Goal: Transaction & Acquisition: Purchase product/service

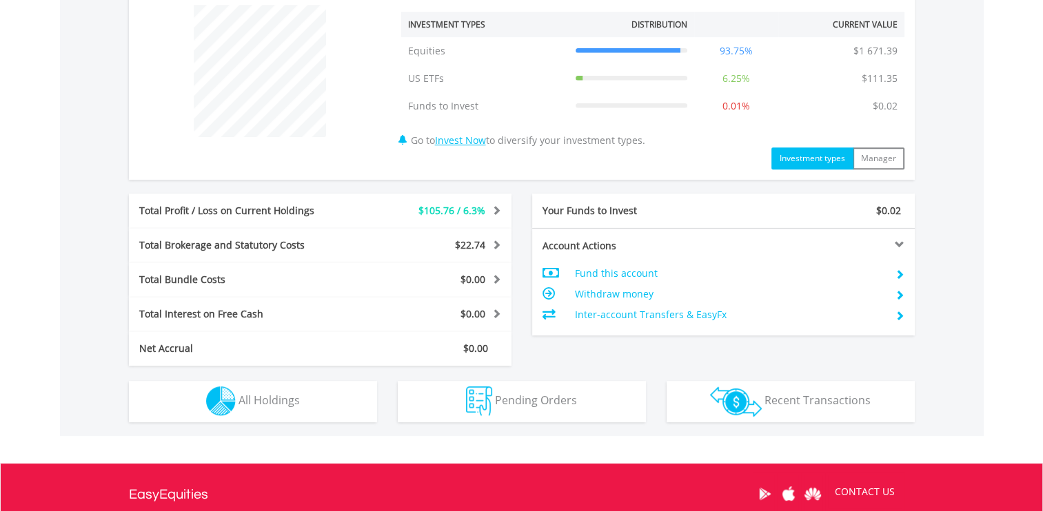
scroll to position [537, 0]
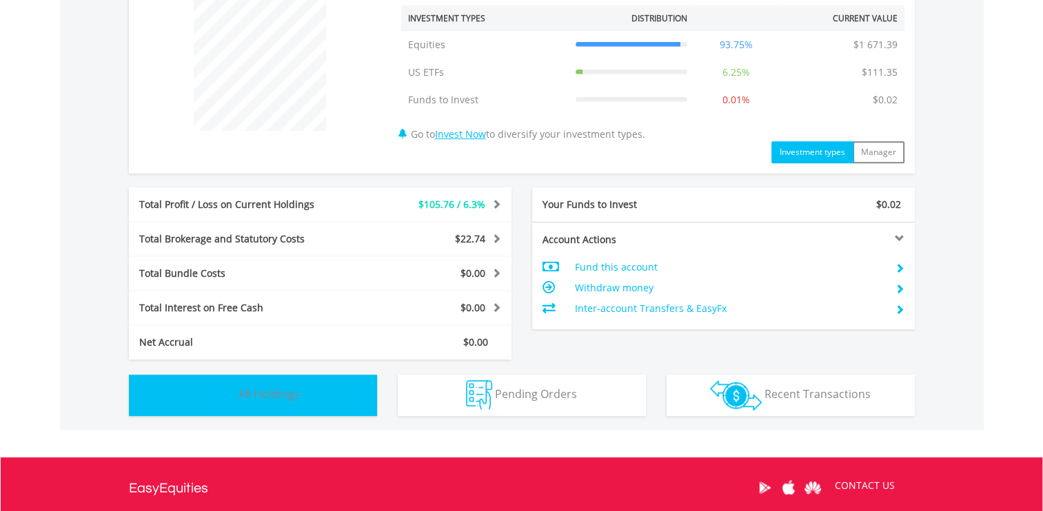
click at [328, 382] on button "Holdings All Holdings" at bounding box center [253, 395] width 248 height 41
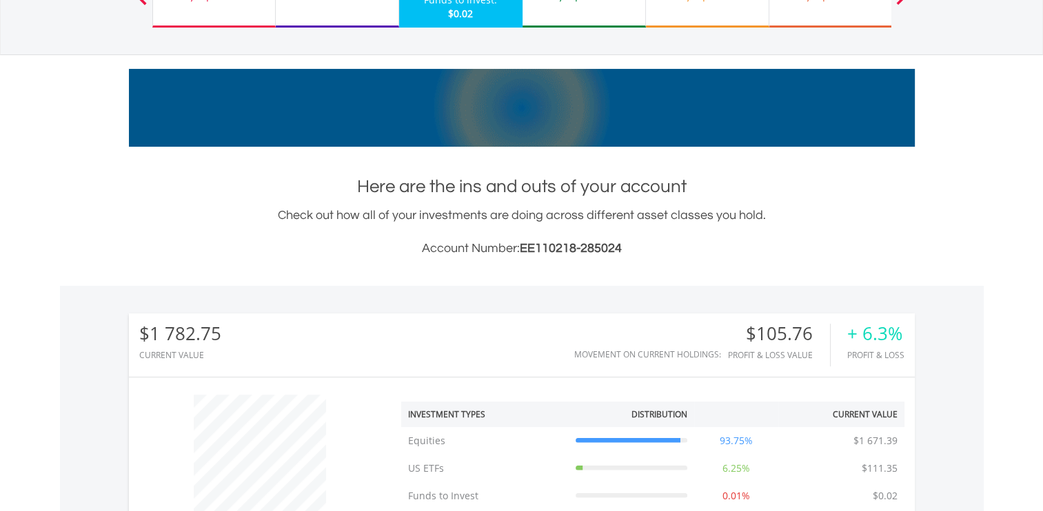
scroll to position [0, 0]
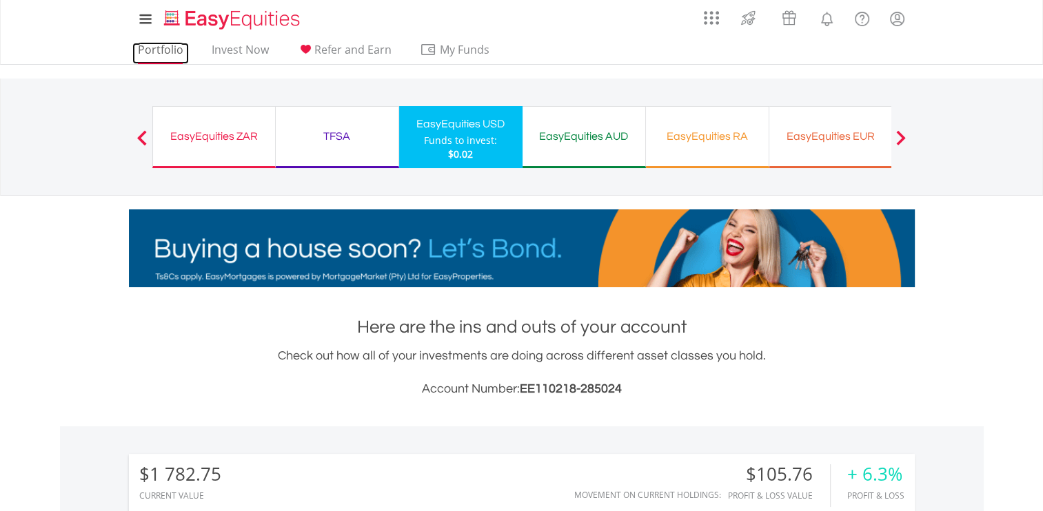
click at [167, 54] on link "Portfolio" at bounding box center [160, 53] width 57 height 21
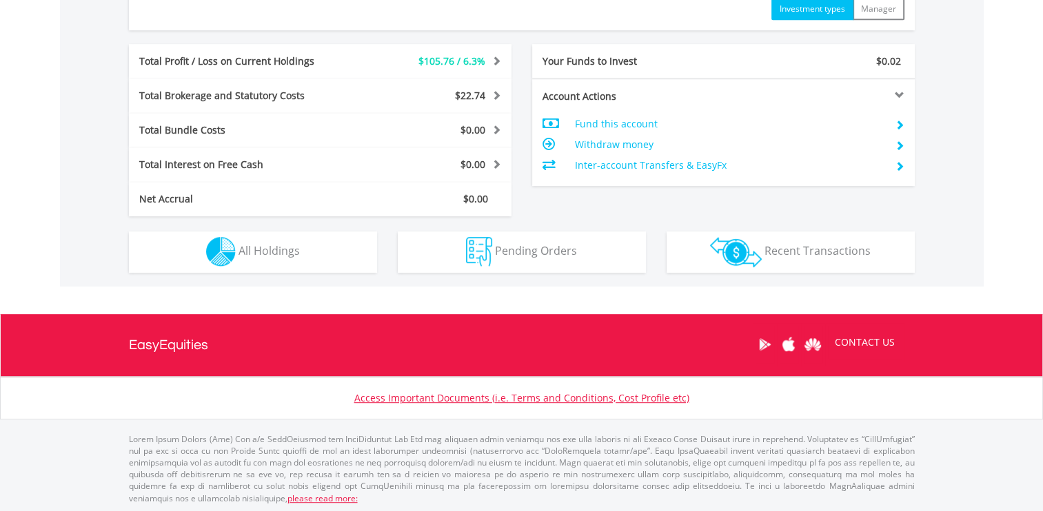
scroll to position [680, 0]
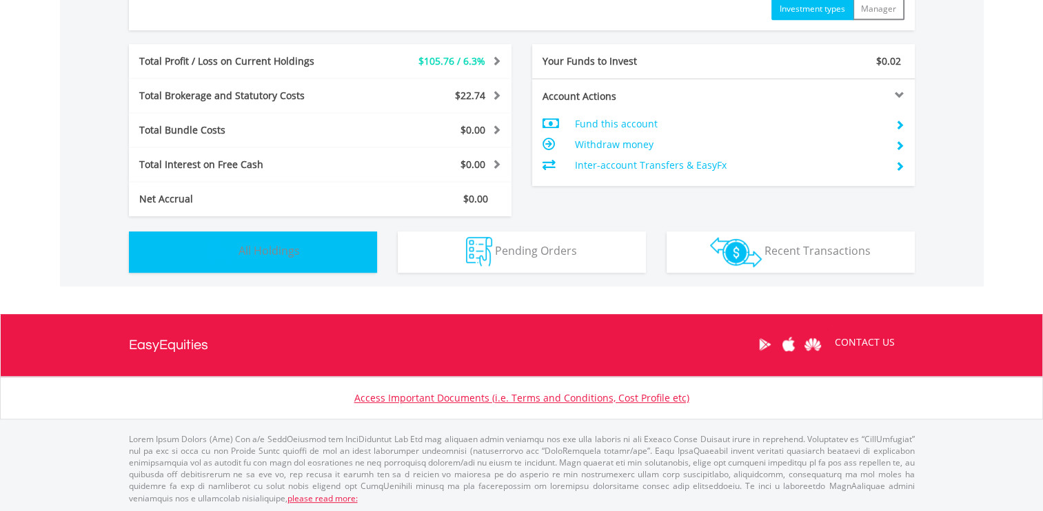
click at [326, 252] on button "Holdings All Holdings" at bounding box center [253, 252] width 248 height 41
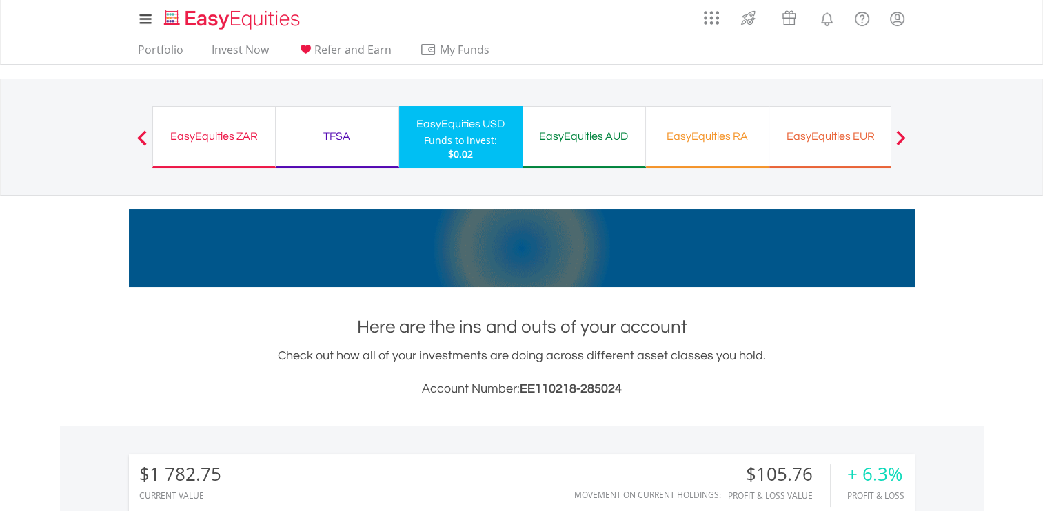
scroll to position [0, 0]
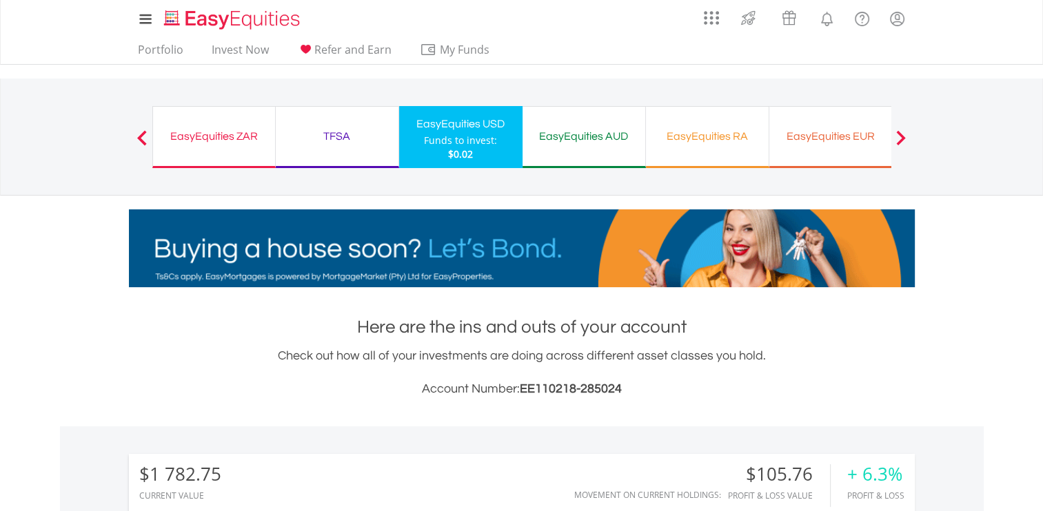
click at [503, 98] on div "Previous EasyEquities ZAR Funds to invest: $0.02 TFSA Funds to invest: $0.02 Ea…" at bounding box center [521, 137] width 739 height 116
click at [162, 52] on link "Portfolio" at bounding box center [160, 53] width 57 height 21
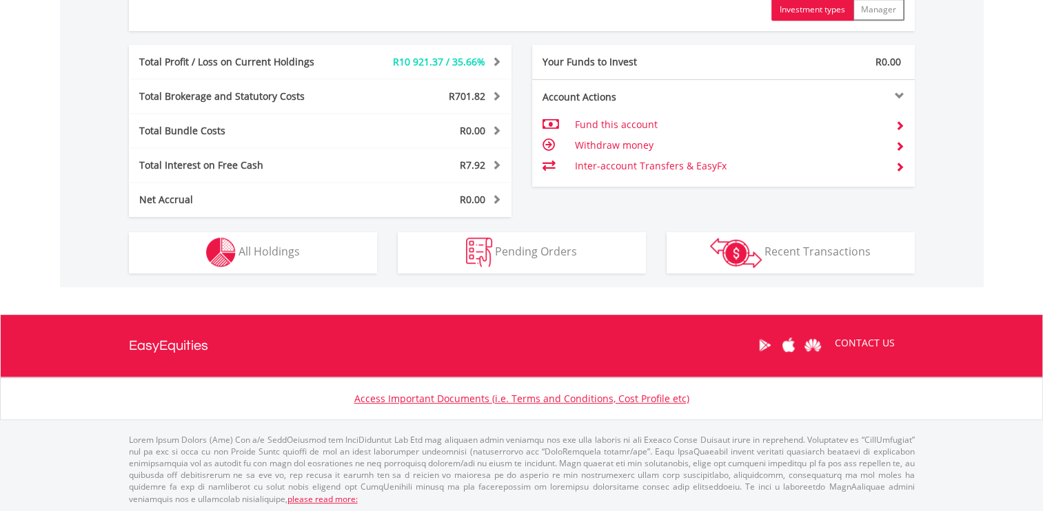
scroll to position [708, 0]
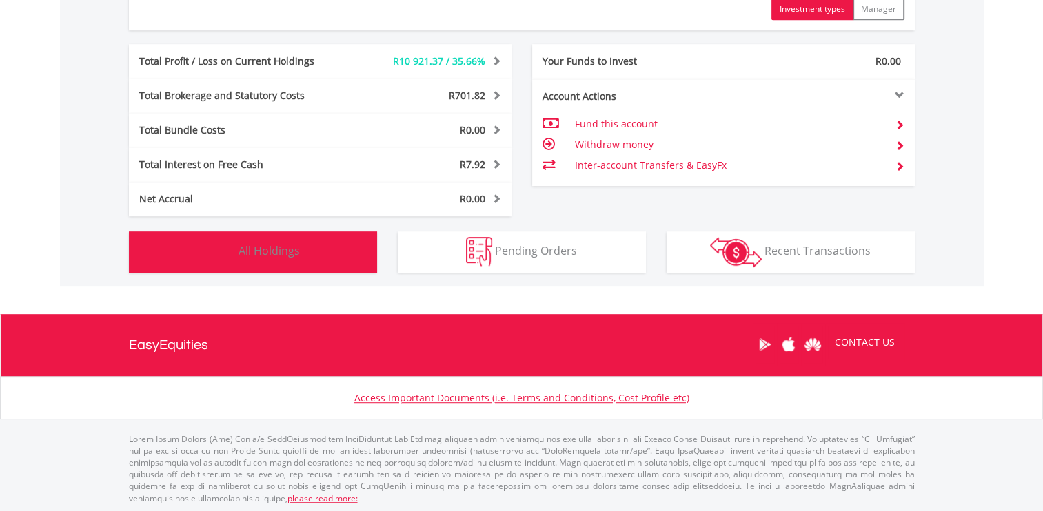
click at [206, 237] on img "button" at bounding box center [221, 252] width 30 height 30
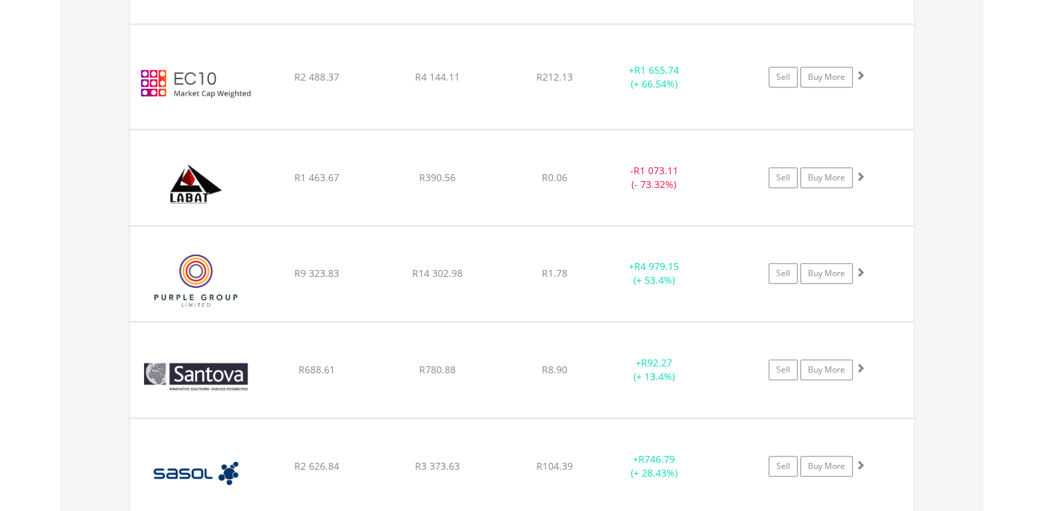
scroll to position [1251, 0]
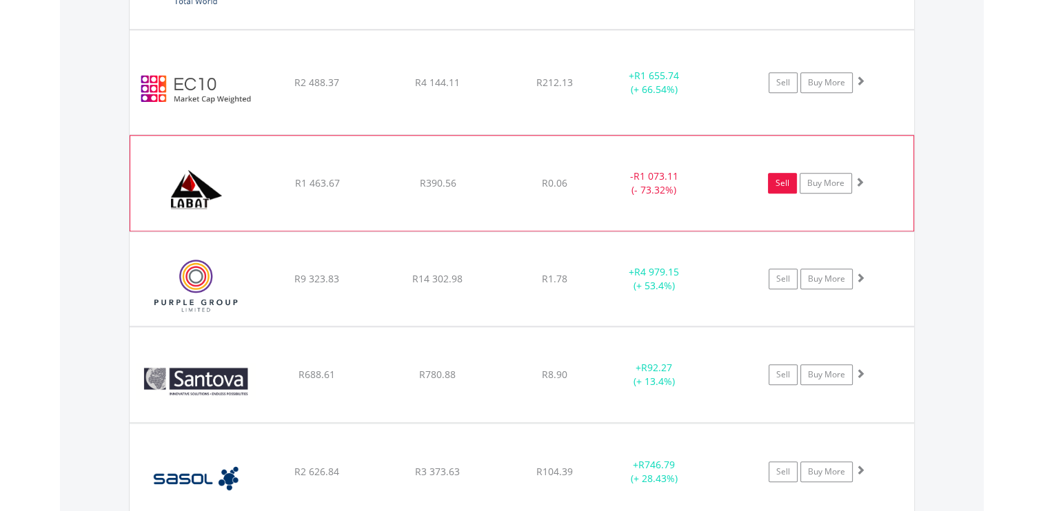
click at [786, 183] on link "Sell" at bounding box center [782, 183] width 29 height 21
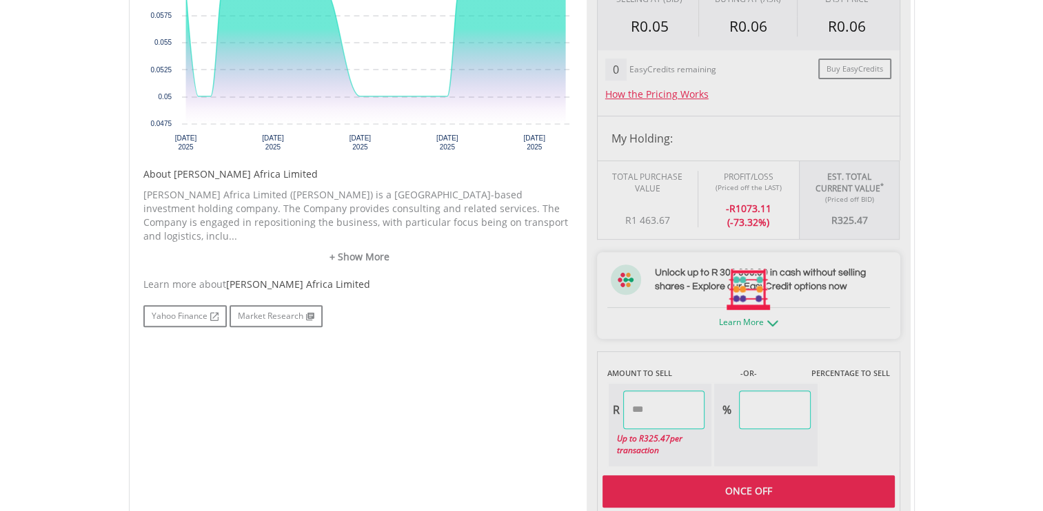
scroll to position [537, 0]
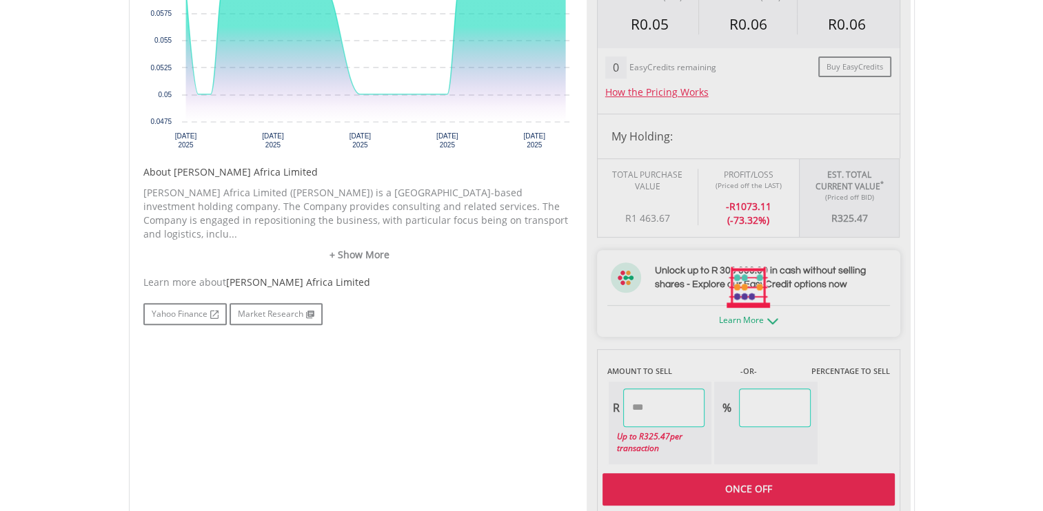
type input "******"
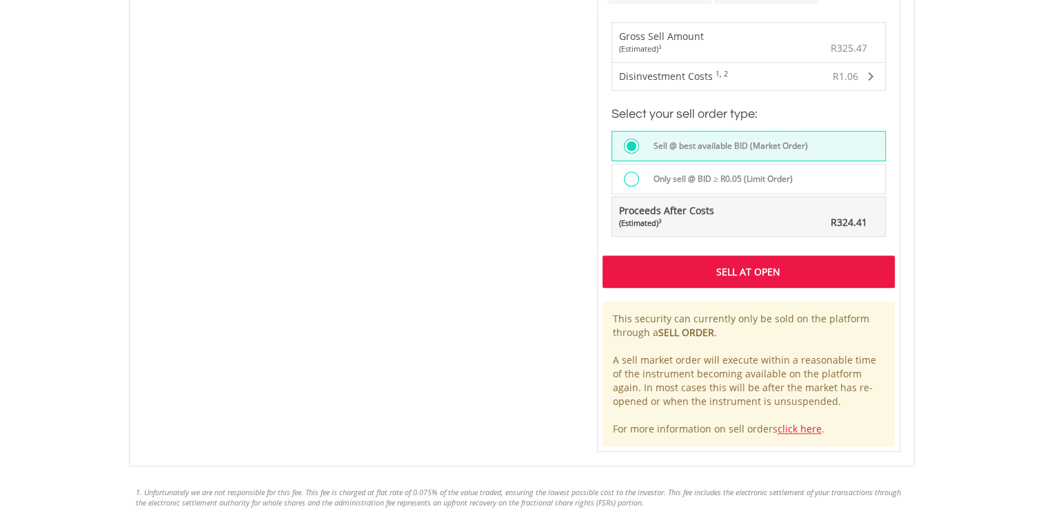
scroll to position [997, 0]
click at [837, 269] on div "Sell At Open" at bounding box center [748, 272] width 292 height 32
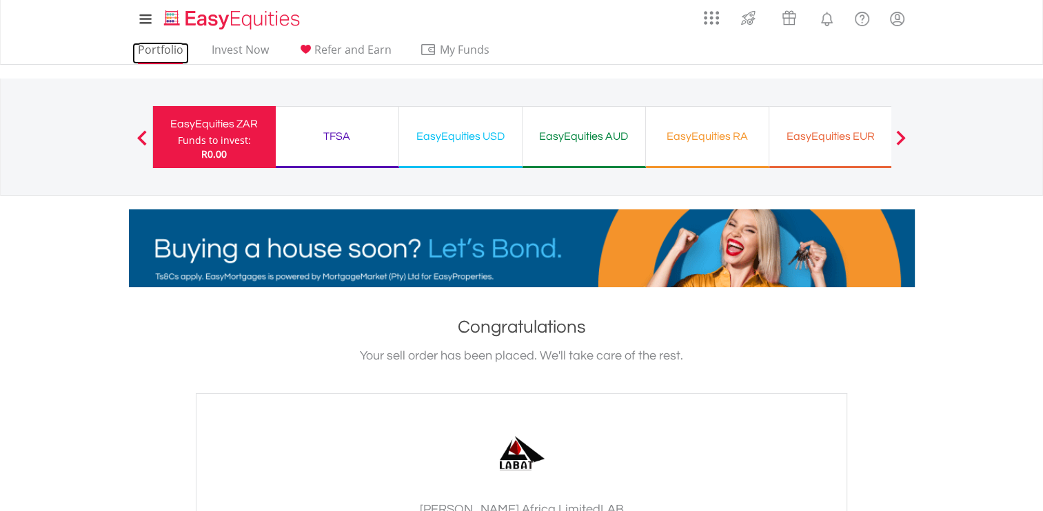
click at [154, 55] on link "Portfolio" at bounding box center [160, 53] width 57 height 21
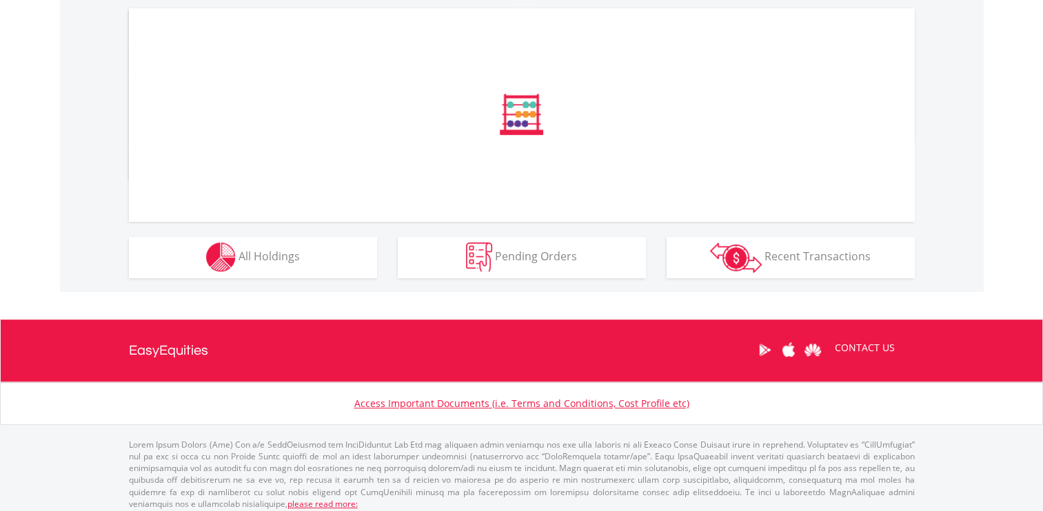
scroll to position [460, 0]
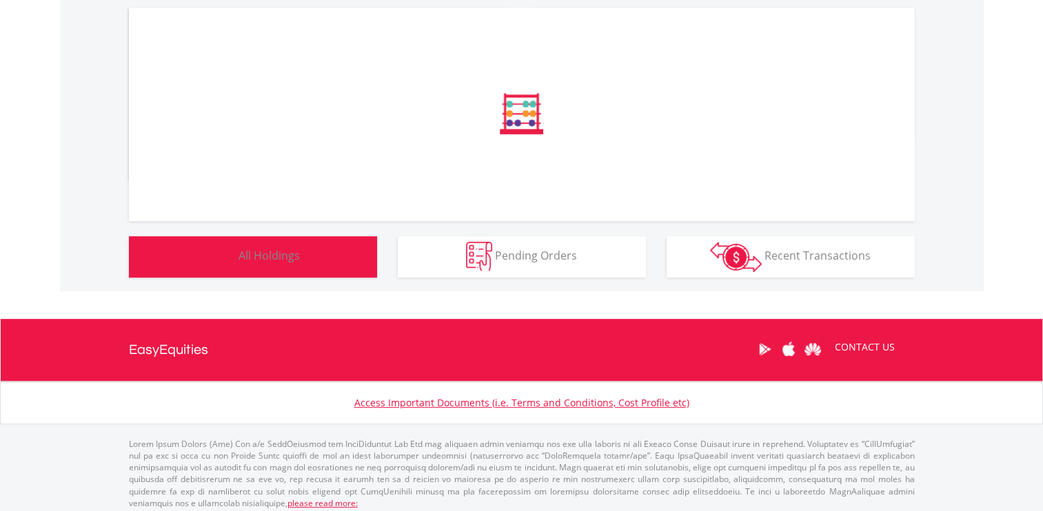
click at [335, 260] on button "Holdings All Holdings" at bounding box center [253, 256] width 248 height 41
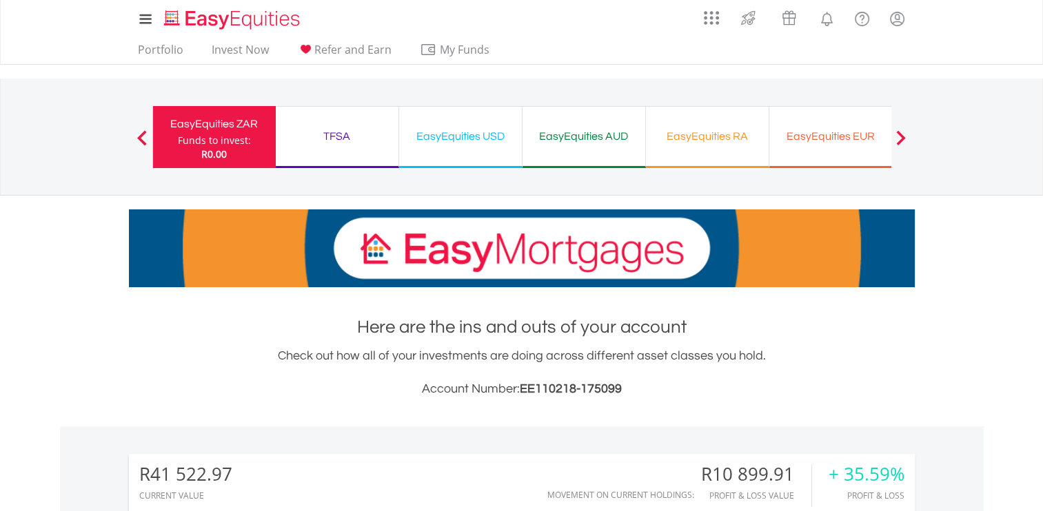
scroll to position [0, 0]
